Goal: Transaction & Acquisition: Purchase product/service

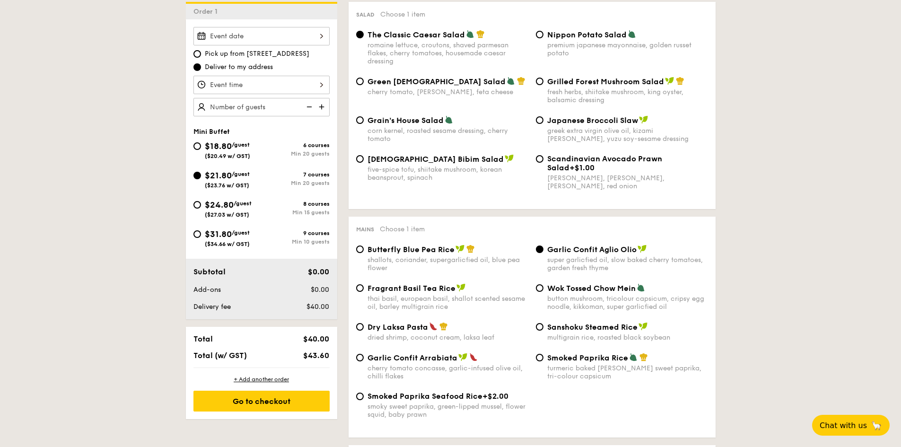
click at [218, 214] on span "($27.03 w/ GST)" at bounding box center [227, 215] width 44 height 7
click at [201, 209] on input "$24.80 /guest ($27.03 w/ GST) 8 courses Min 15 guests" at bounding box center [198, 205] width 8 height 8
radio input "true"
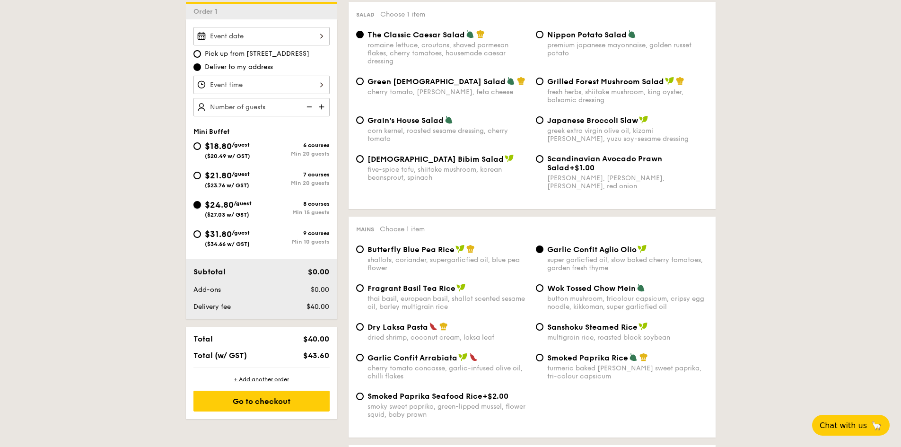
radio input "true"
